Goal: Task Accomplishment & Management: Use online tool/utility

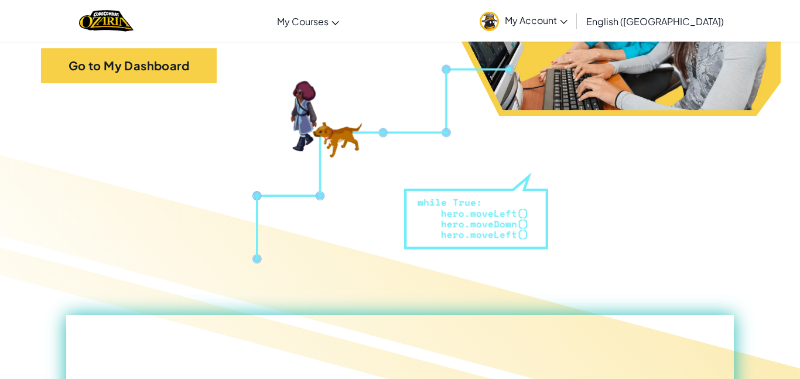
scroll to position [256, 0]
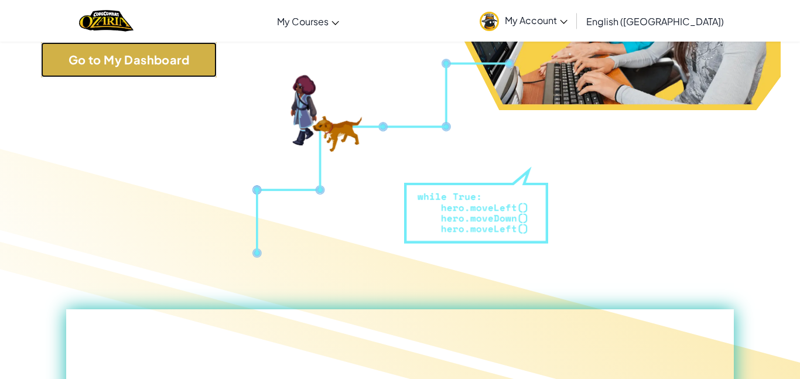
click at [84, 57] on link "Go to My Dashboard" at bounding box center [129, 59] width 176 height 35
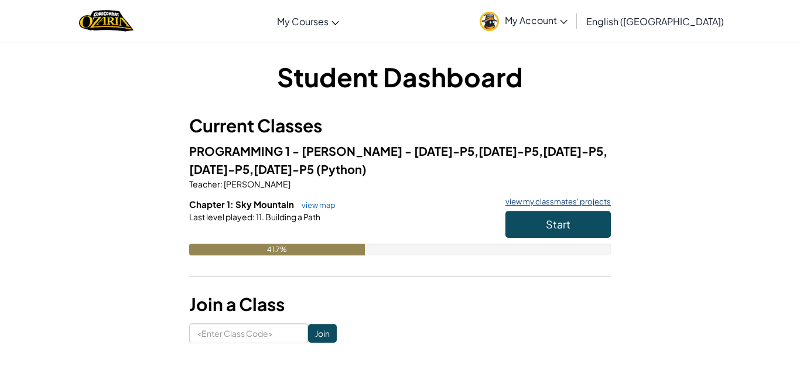
click at [515, 198] on link "view my classmates' projects" at bounding box center [555, 202] width 111 height 8
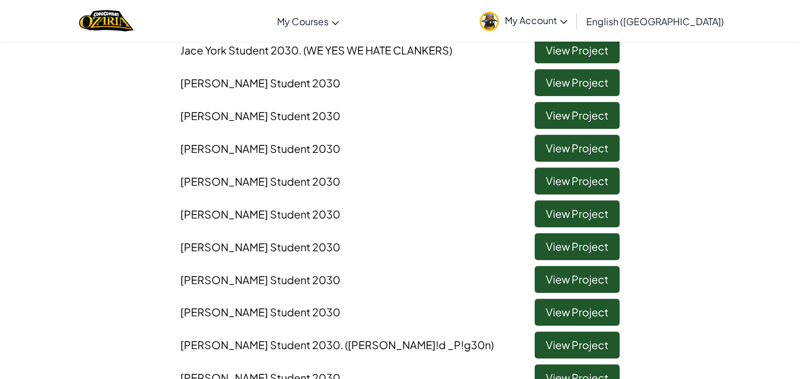
scroll to position [422, 0]
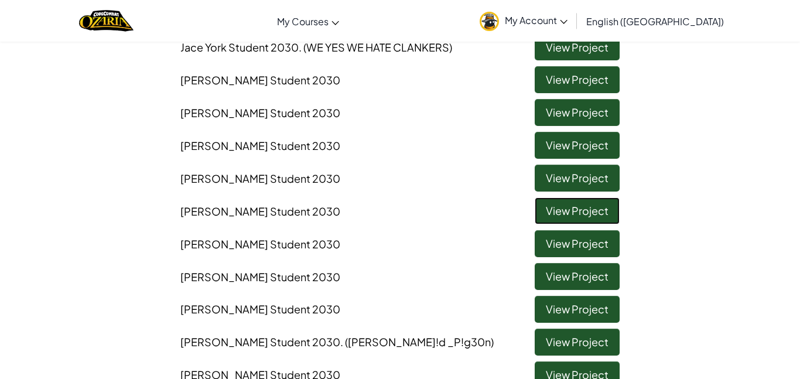
click at [576, 211] on link "View Project" at bounding box center [577, 210] width 85 height 27
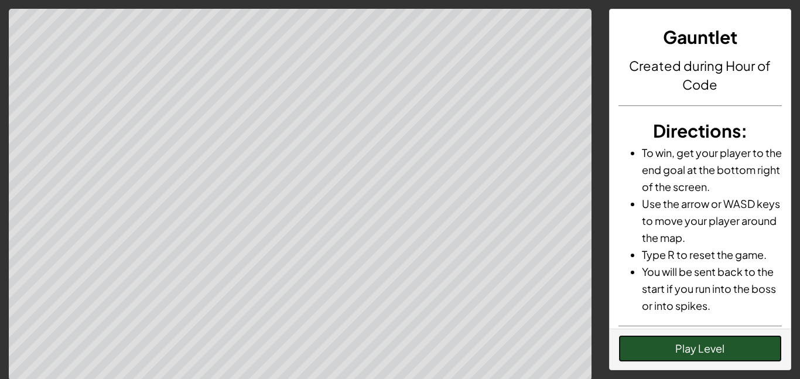
click at [693, 341] on button "Play Level" at bounding box center [700, 348] width 164 height 27
